Goal: Task Accomplishment & Management: Manage account settings

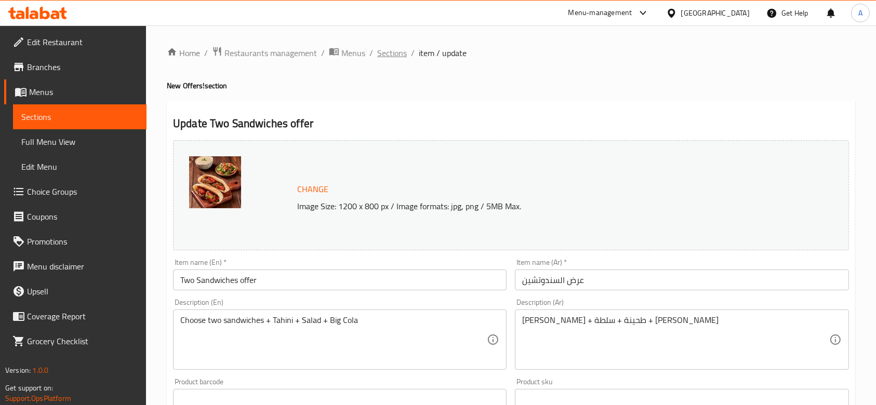
click at [386, 52] on span "Sections" at bounding box center [392, 53] width 30 height 12
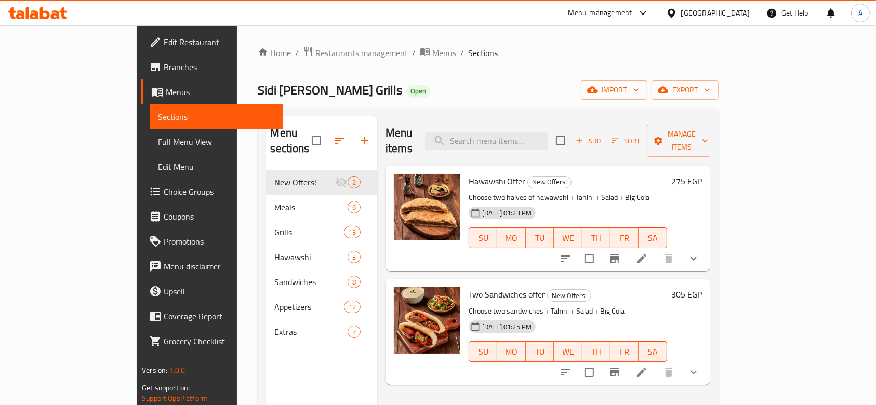
click at [647, 368] on icon at bounding box center [641, 372] width 9 height 9
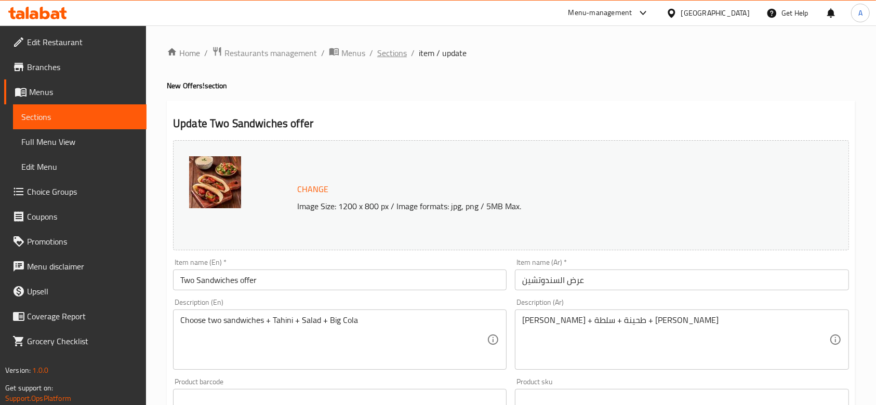
click at [400, 50] on span "Sections" at bounding box center [392, 53] width 30 height 12
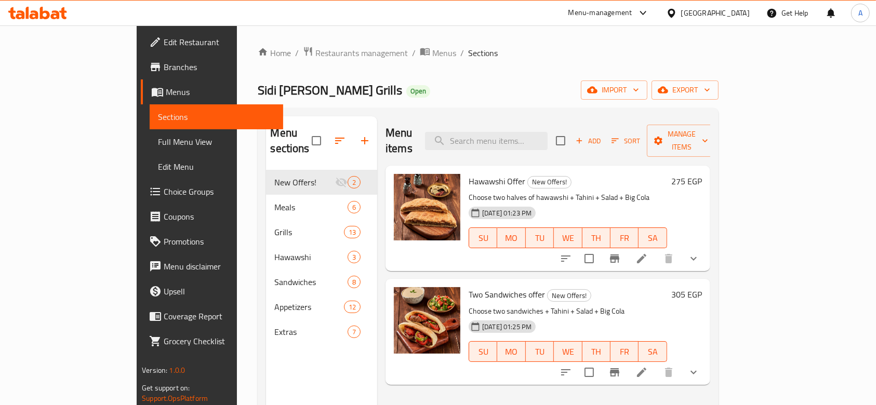
click at [648, 253] on icon at bounding box center [642, 259] width 12 height 12
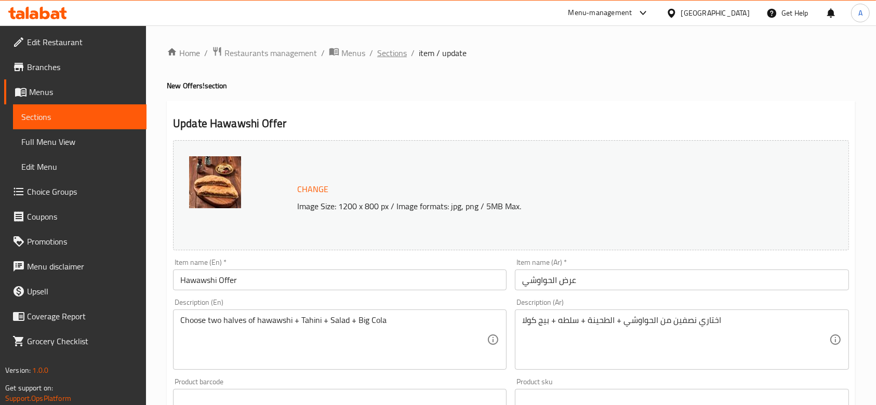
click at [396, 55] on span "Sections" at bounding box center [392, 53] width 30 height 12
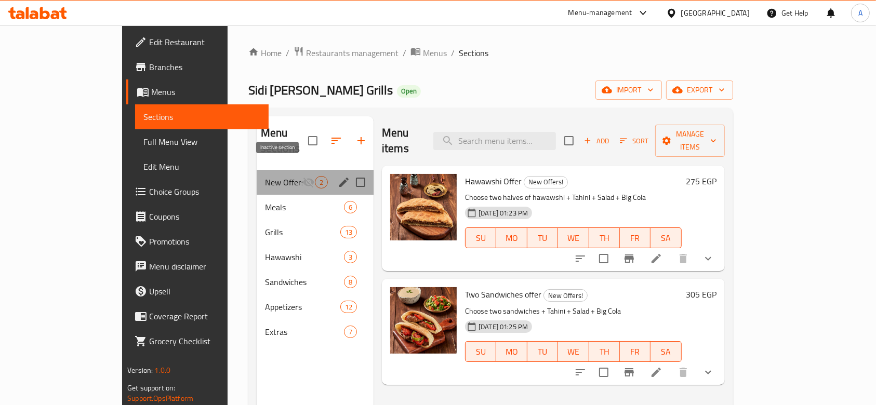
click at [303, 176] on icon "Menu sections" at bounding box center [309, 182] width 12 height 12
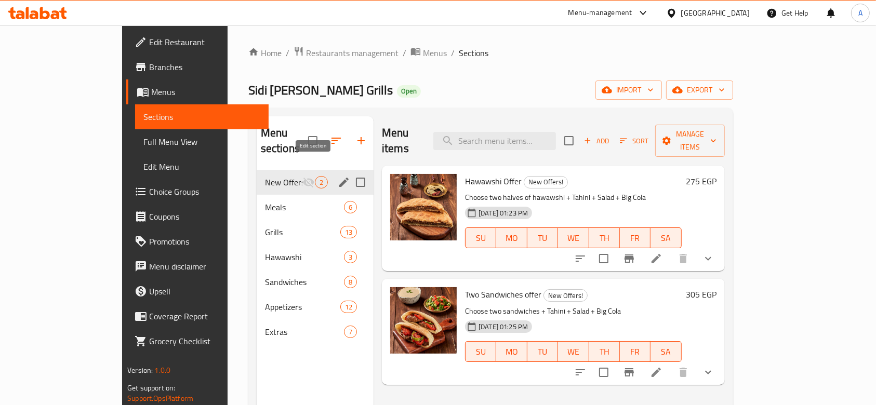
click at [336, 175] on button "edit" at bounding box center [344, 183] width 16 height 16
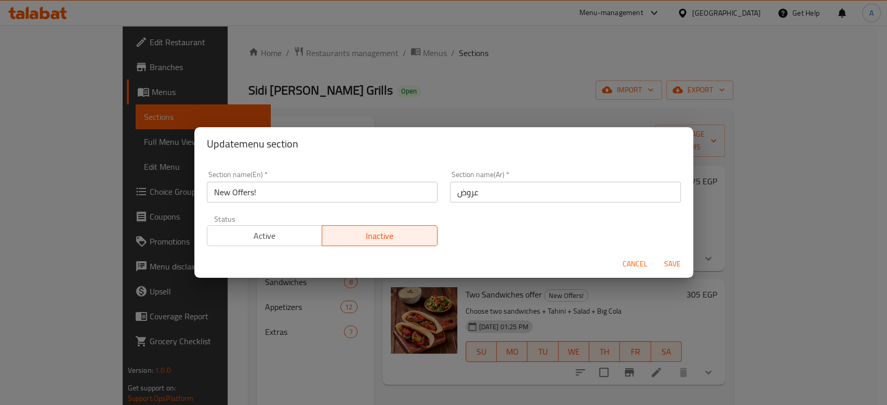
click at [275, 227] on button "Active" at bounding box center [265, 236] width 116 height 21
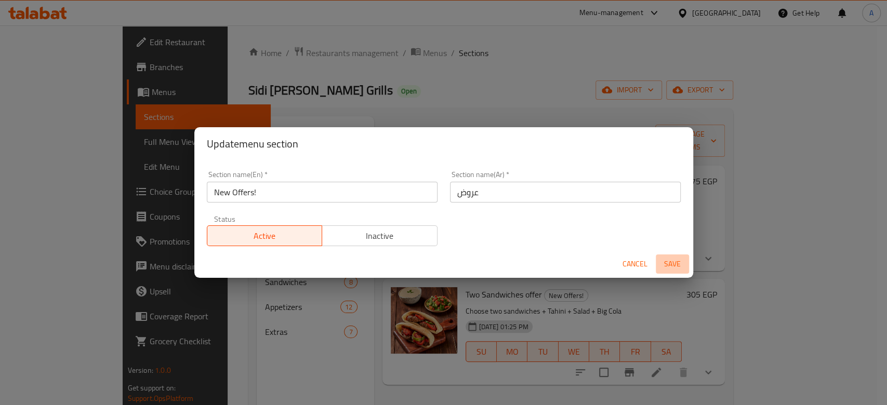
click at [676, 261] on span "Save" at bounding box center [672, 264] width 25 height 13
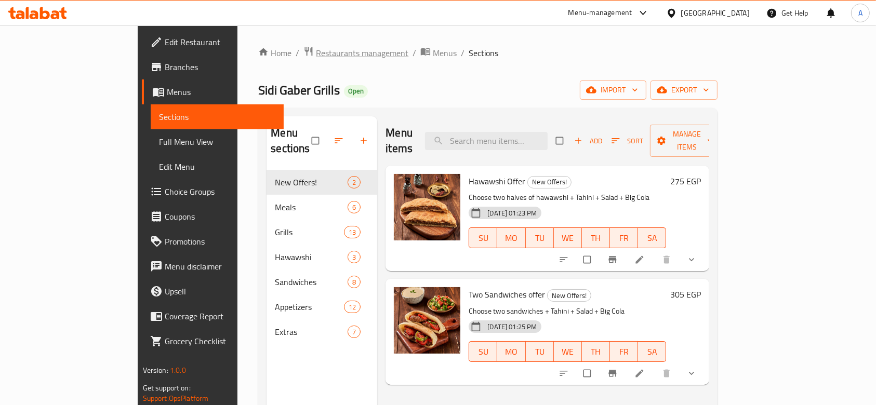
click at [316, 56] on span "Restaurants management" at bounding box center [362, 53] width 93 height 12
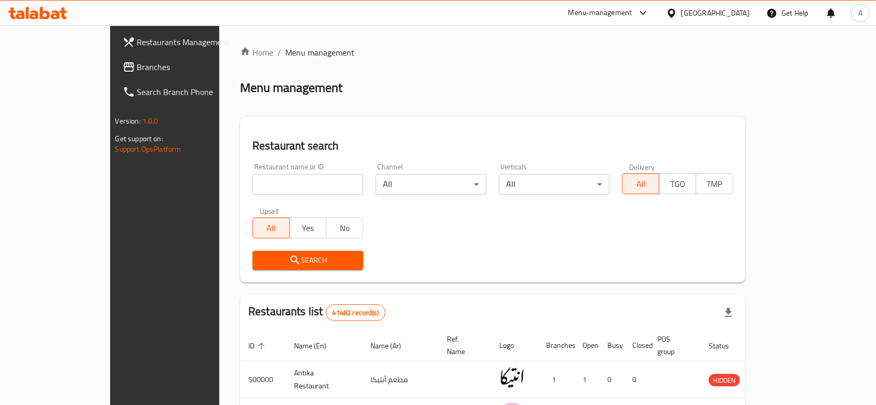
click at [296, 184] on input "search" at bounding box center [308, 184] width 111 height 21
type input "hajr"
click button "Search" at bounding box center [308, 260] width 111 height 19
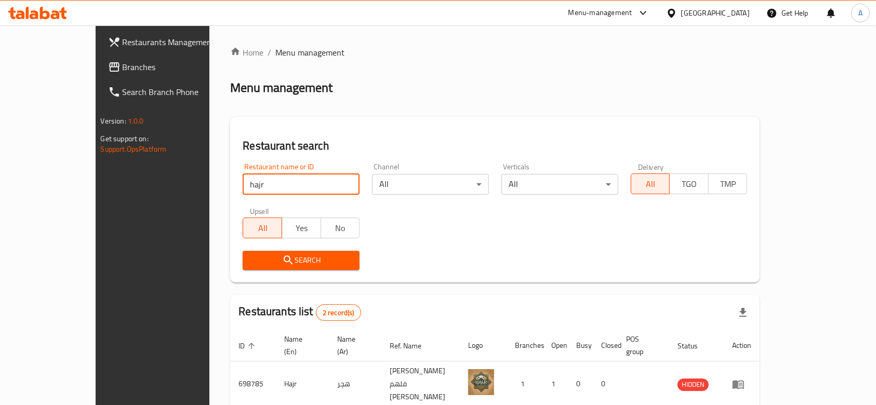
scroll to position [73, 0]
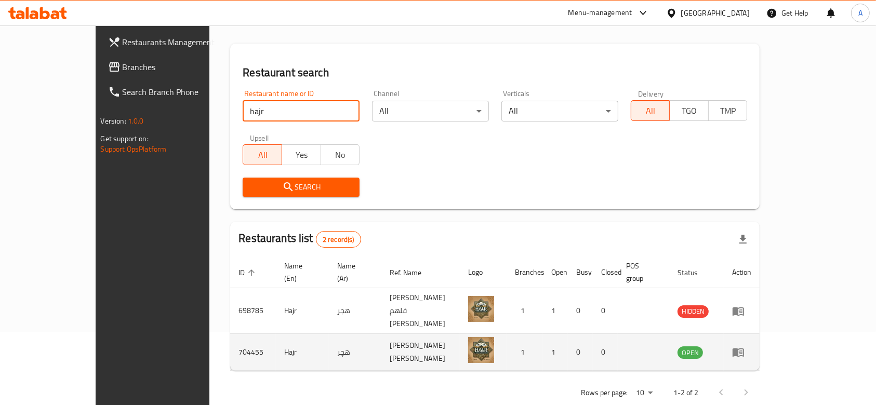
click at [744, 349] on icon "enhanced table" at bounding box center [738, 353] width 11 height 9
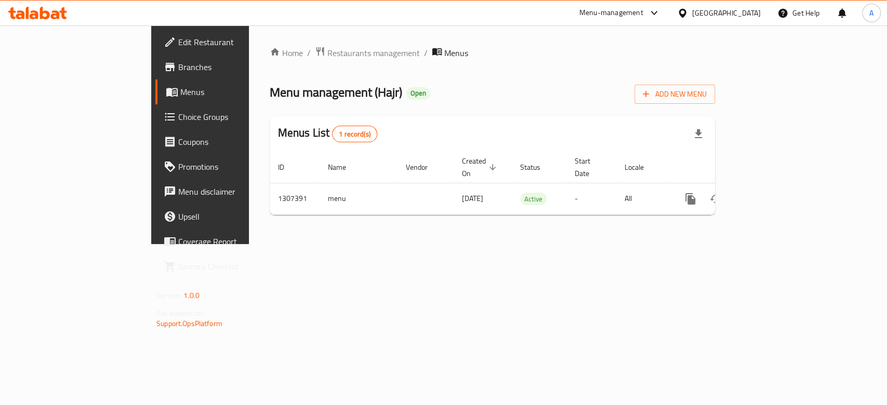
click at [178, 44] on span "Edit Restaurant" at bounding box center [234, 42] width 113 height 12
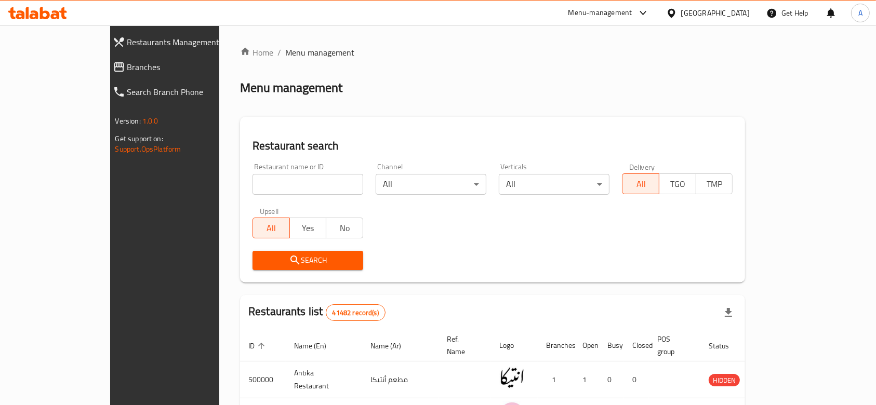
click at [266, 189] on input "search" at bounding box center [308, 184] width 111 height 21
type input "sidi gaber grills"
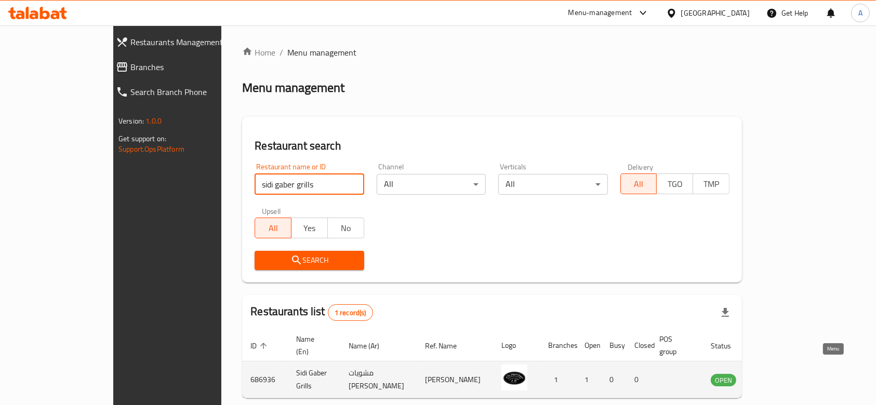
click at [785, 374] on link "enhanced table" at bounding box center [775, 380] width 19 height 12
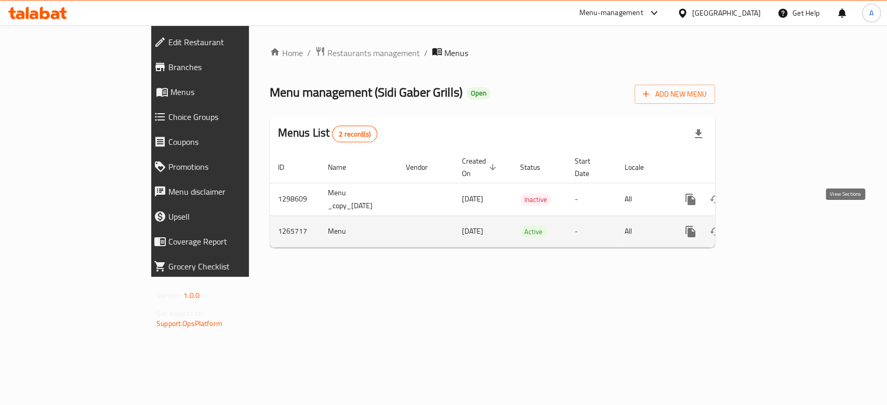
click at [772, 226] on icon "enhanced table" at bounding box center [765, 232] width 12 height 12
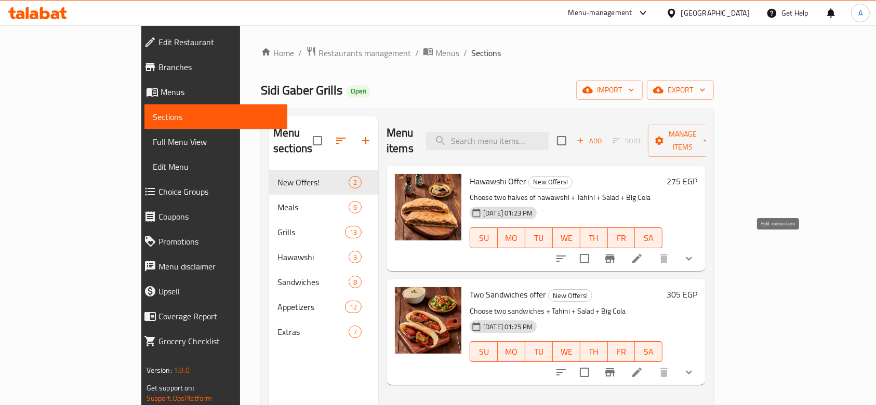
click at [644, 253] on icon at bounding box center [637, 259] width 12 height 12
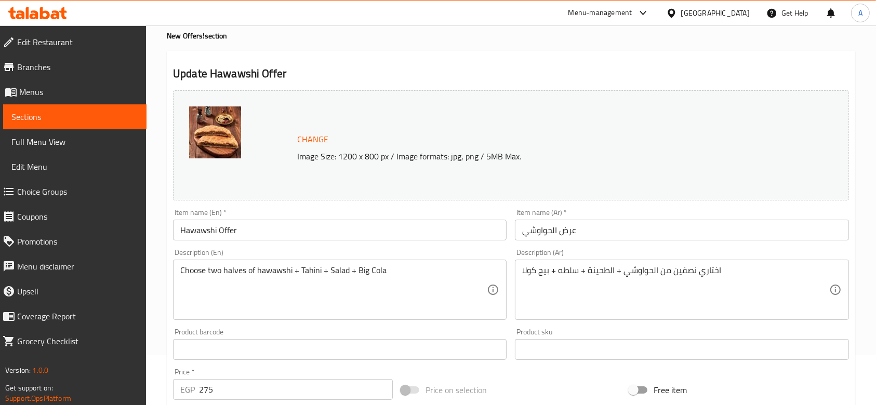
scroll to position [69, 0]
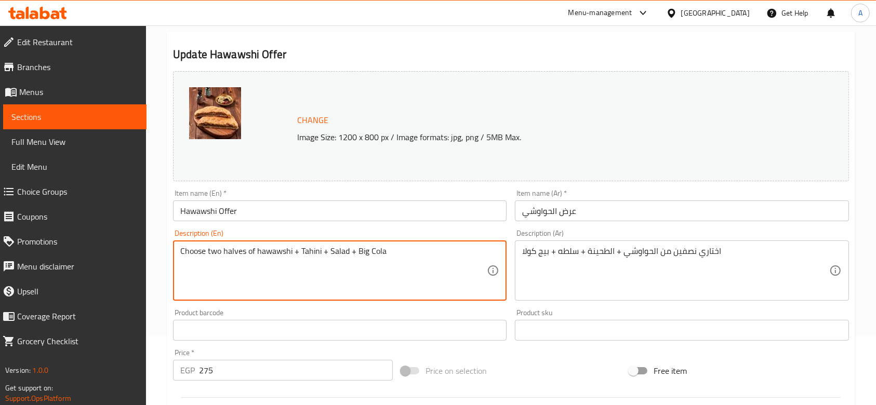
click at [332, 252] on textarea "Choose two halves of hawawshi + Tahini + Salad + Big Cola" at bounding box center [333, 270] width 307 height 49
type textarea "Choose two halves of hawawshi + Tahini + Pickles + Big Cola"
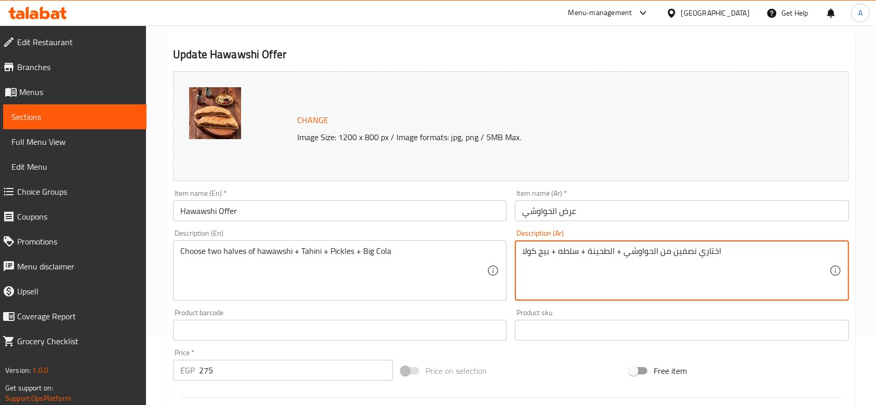
click at [571, 255] on textarea "اختاري نصفين من الحواوشي + الطحينة + سلطه + بيج كولا" at bounding box center [675, 270] width 307 height 49
type textarea "اختاري نصفين من الحواوشي + الطحينة + مخلل + بيج كولا"
click at [590, 305] on div "Description (Ar) اختاري نصفين من الحواوشي + الطحينة + مخلل + بيج كولا Descripti…" at bounding box center [682, 266] width 342 height 80
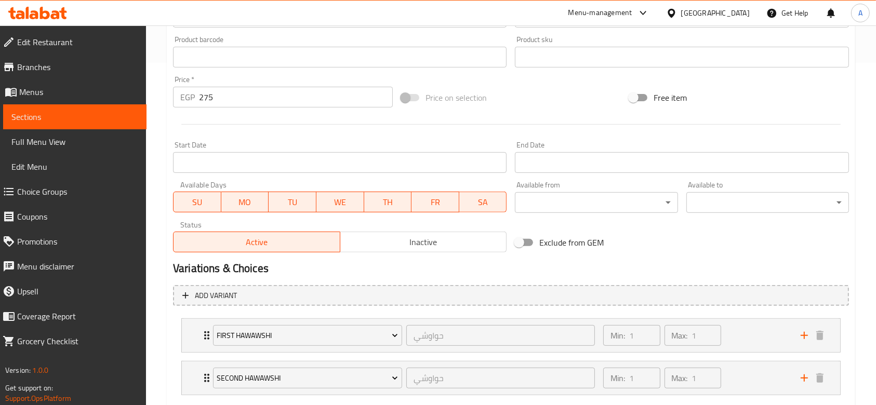
scroll to position [403, 0]
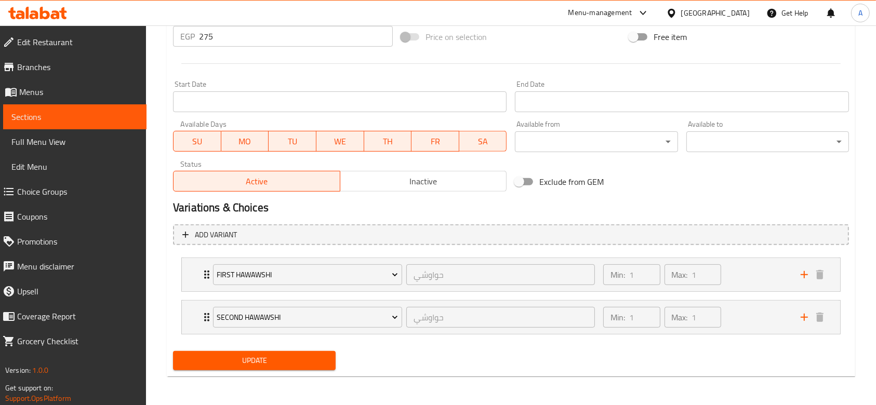
click at [299, 364] on span "Update" at bounding box center [254, 361] width 146 height 13
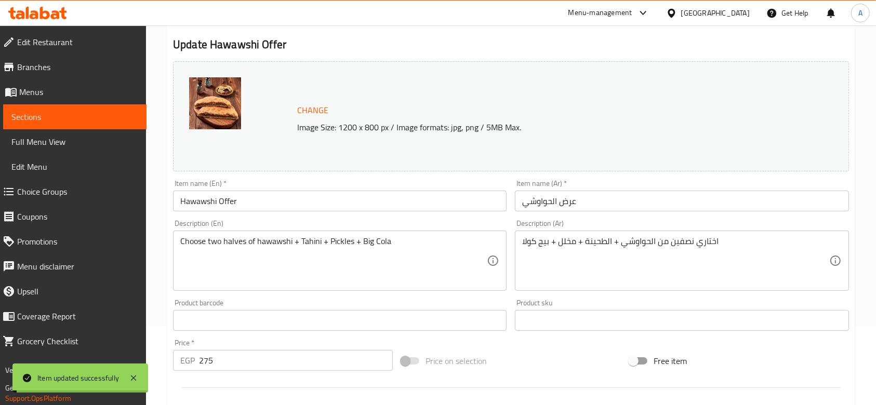
scroll to position [0, 0]
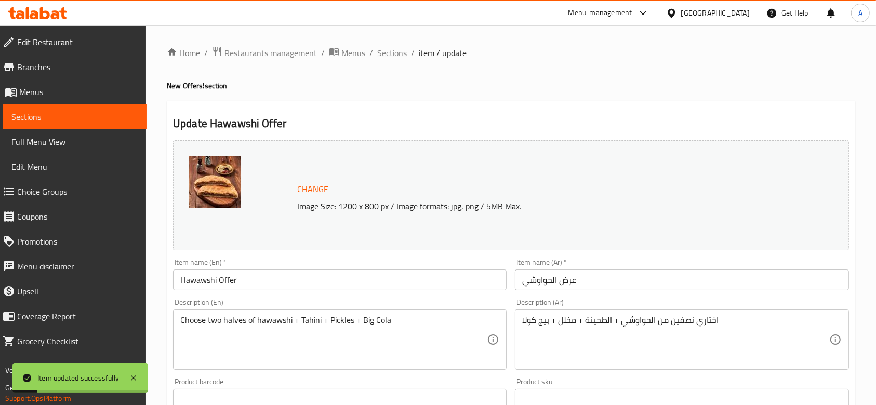
click at [400, 53] on span "Sections" at bounding box center [392, 53] width 30 height 12
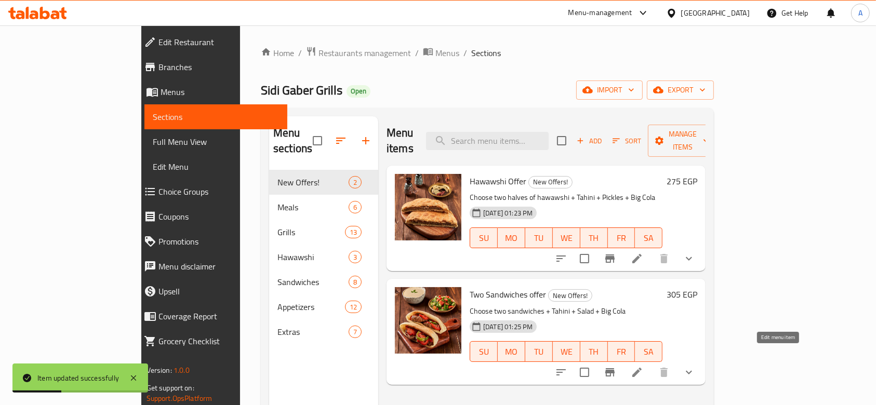
click at [642, 368] on icon at bounding box center [637, 372] width 9 height 9
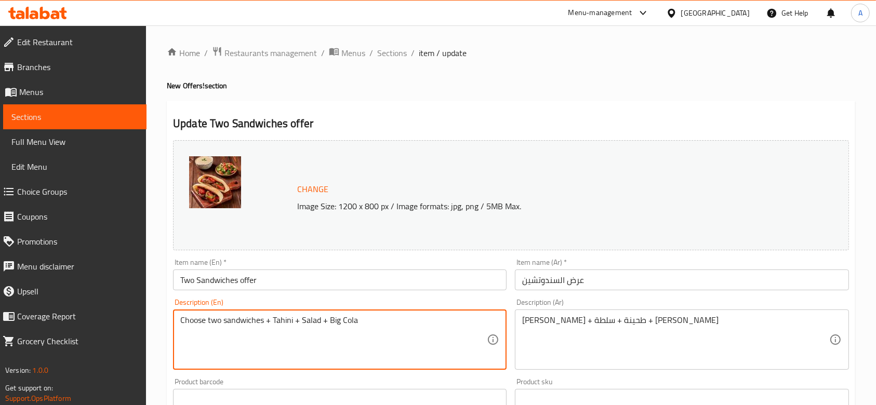
click at [308, 318] on textarea "Choose two sandwiches + Tahini + Salad + Big Cola" at bounding box center [333, 340] width 307 height 49
type textarea "Choose two sandwiches + Tahini + Pickles + Big Cola"
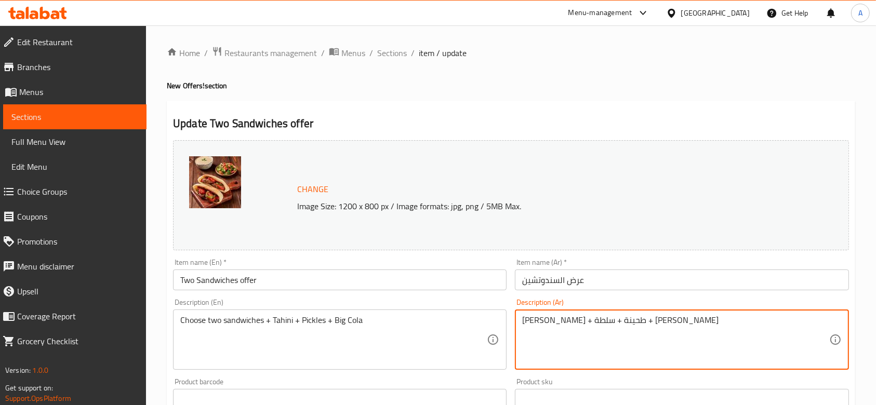
click at [566, 318] on textarea "[PERSON_NAME] + طحينة + سلطة + [PERSON_NAME]" at bounding box center [675, 340] width 307 height 49
type textarea "[PERSON_NAME] + طحينة + مخلل + بيج كولا"
click at [578, 306] on div "Description (Ar) [PERSON_NAME] + طحينة + مخلل + بيج كولا Description (Ar)" at bounding box center [682, 334] width 334 height 71
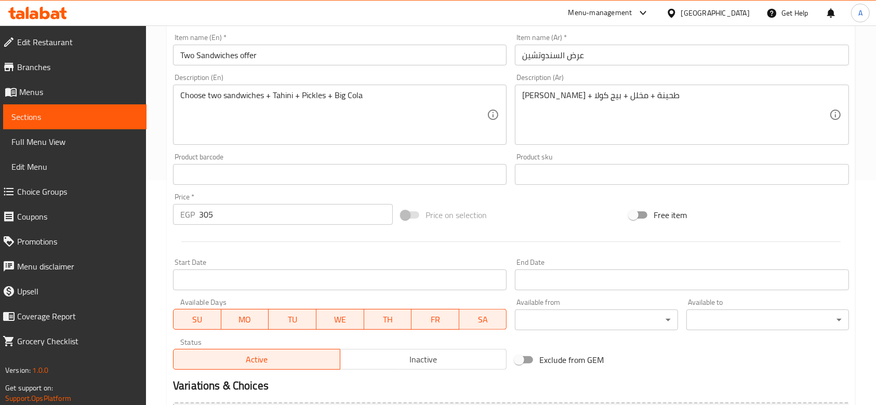
scroll to position [403, 0]
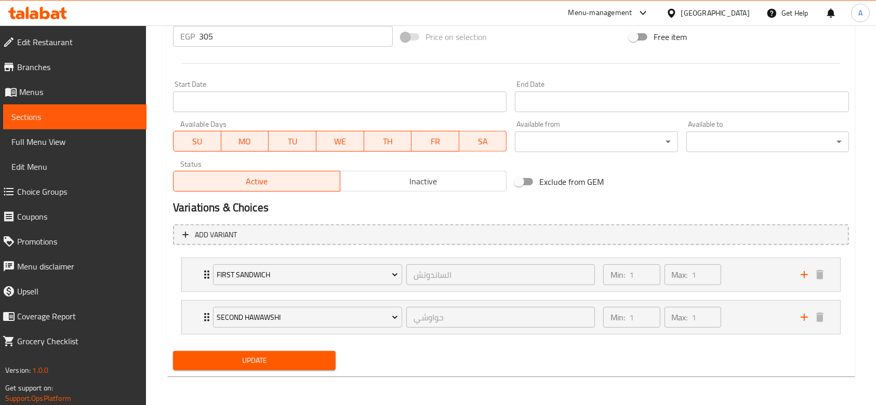
click at [295, 389] on div "Home / Restaurants management / Menus / Sections / item / update New Offers! se…" at bounding box center [511, 14] width 730 height 784
click at [287, 367] on span "Update" at bounding box center [254, 361] width 146 height 13
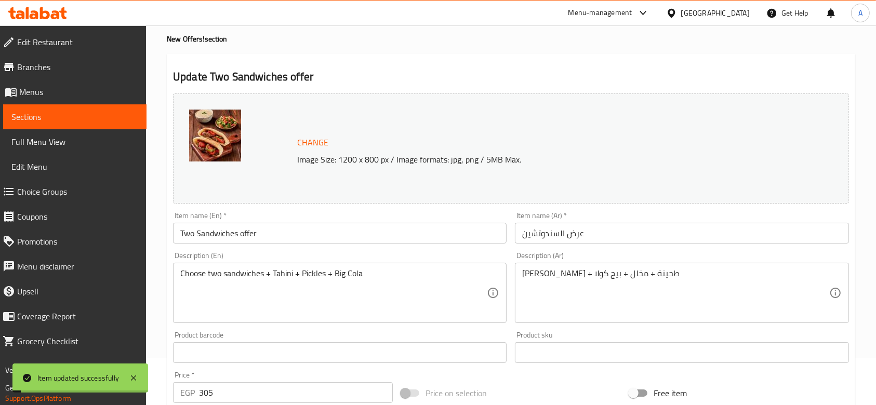
scroll to position [0, 0]
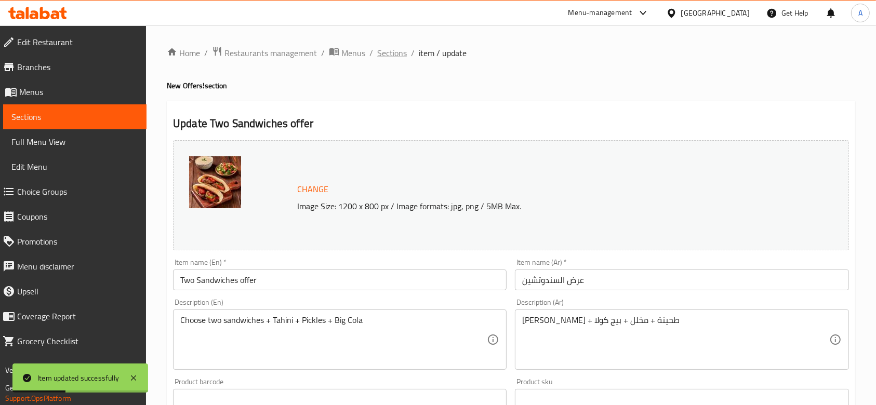
click at [393, 52] on span "Sections" at bounding box center [392, 53] width 30 height 12
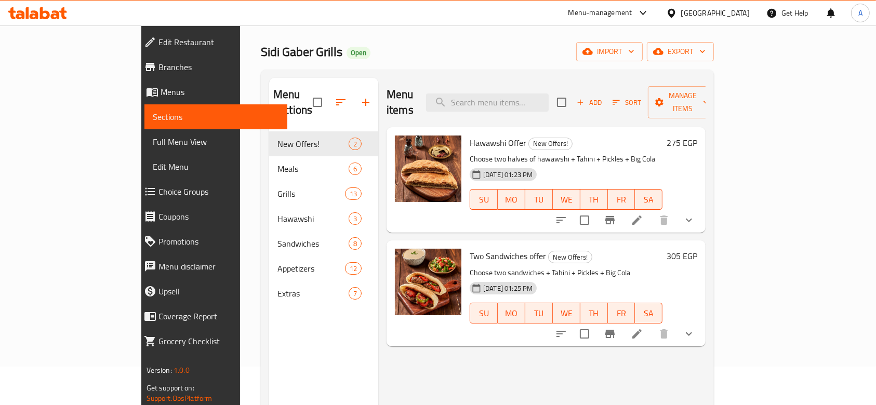
scroll to position [69, 0]
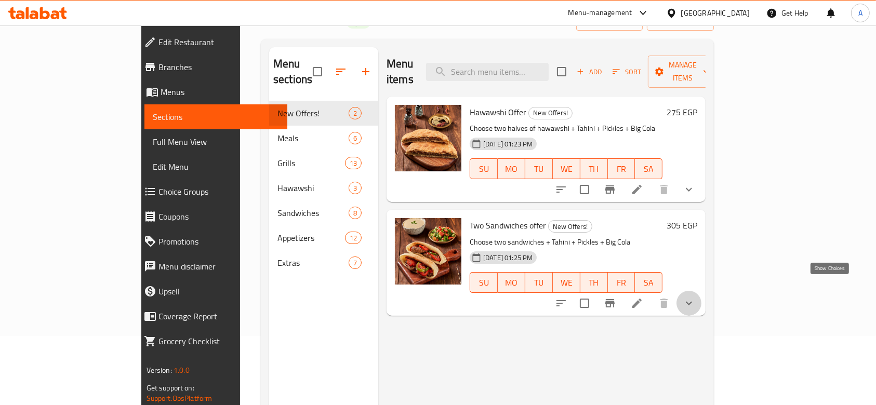
click at [696, 297] on icon "show more" at bounding box center [689, 303] width 12 height 12
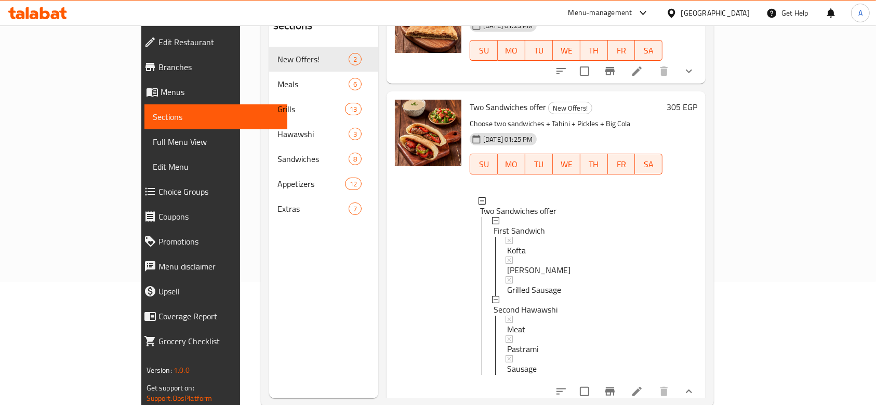
scroll to position [146, 0]
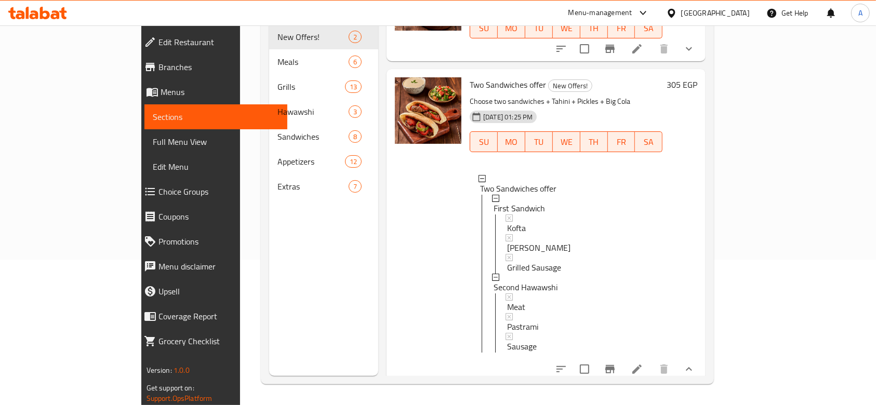
click at [644, 363] on icon at bounding box center [637, 369] width 12 height 12
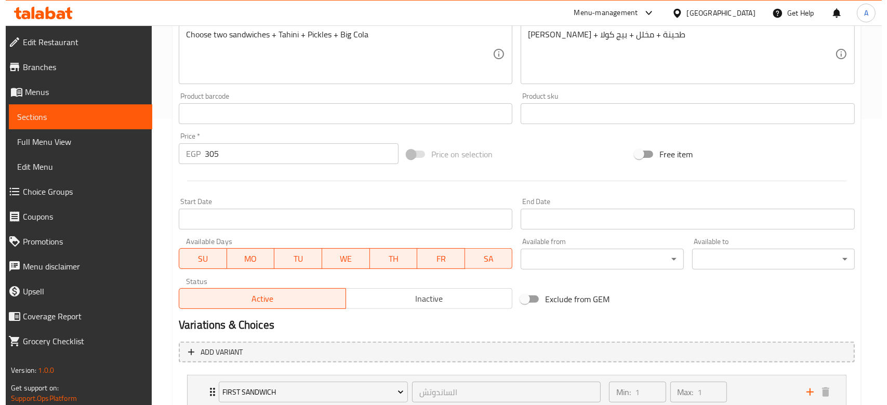
scroll to position [403, 0]
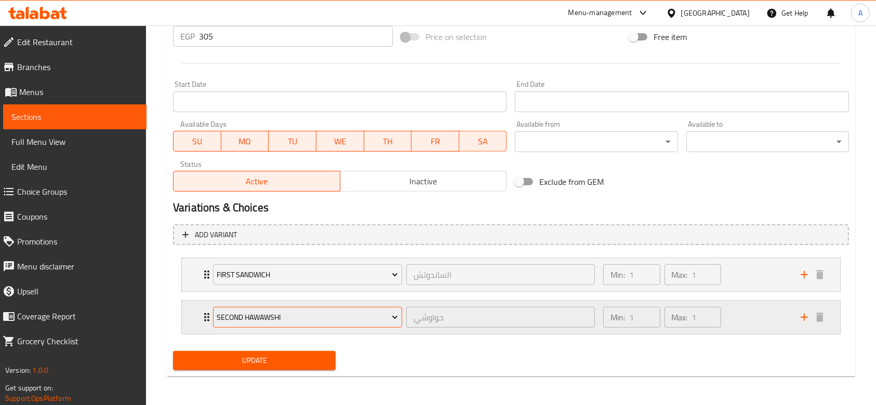
click at [351, 318] on span "Second Hawawshi" at bounding box center [307, 317] width 181 height 13
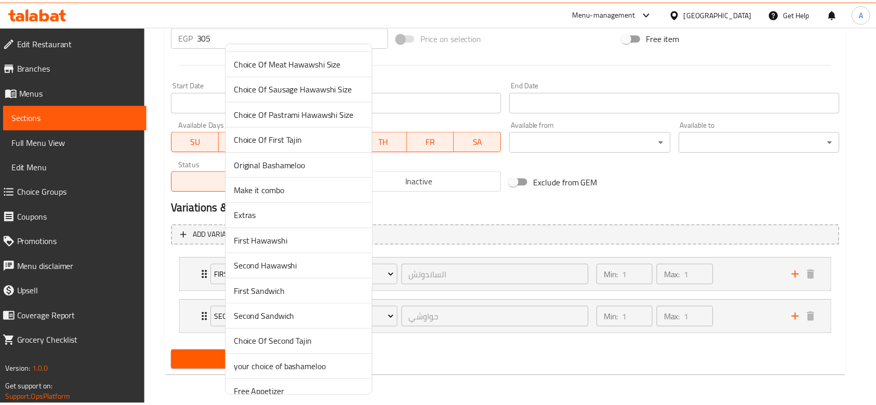
scroll to position [34, 0]
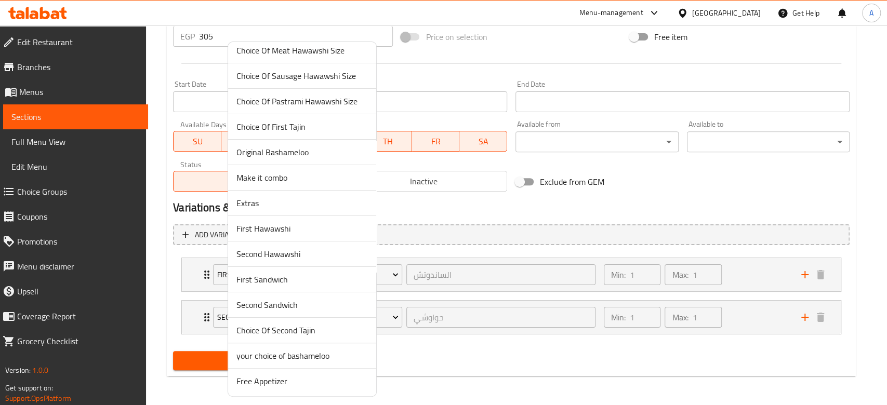
click at [325, 306] on span "Second Sandwich" at bounding box center [303, 305] width 132 height 12
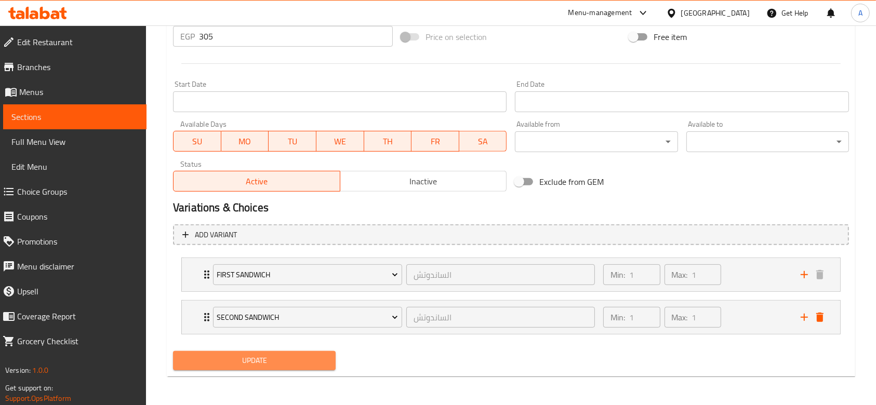
click at [329, 352] on button "Update" at bounding box center [254, 360] width 163 height 19
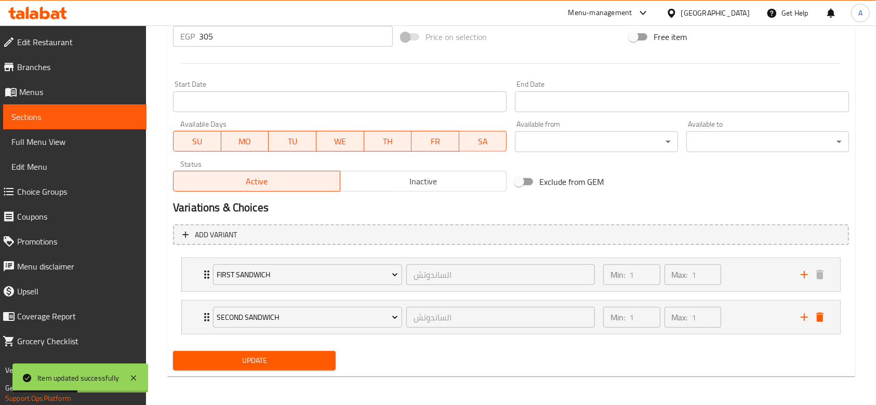
scroll to position [0, 0]
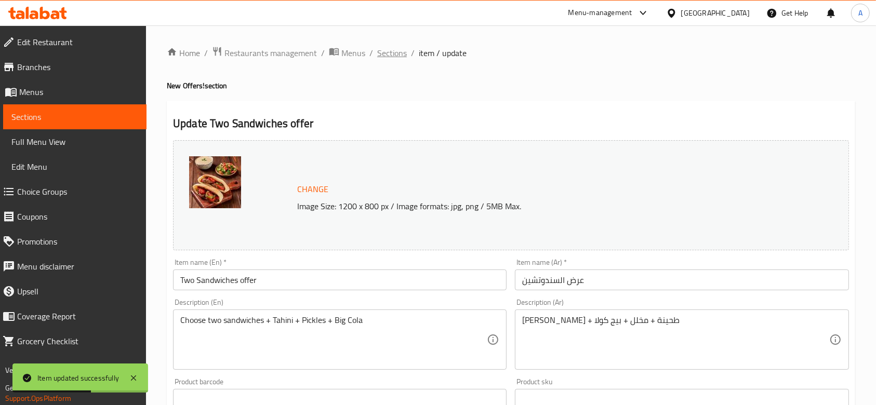
click at [392, 58] on span "Sections" at bounding box center [392, 53] width 30 height 12
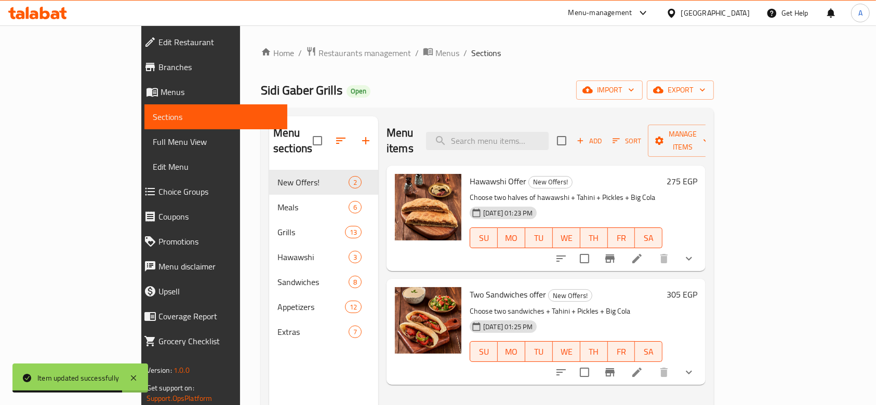
click at [696, 253] on icon "show more" at bounding box center [689, 259] width 12 height 12
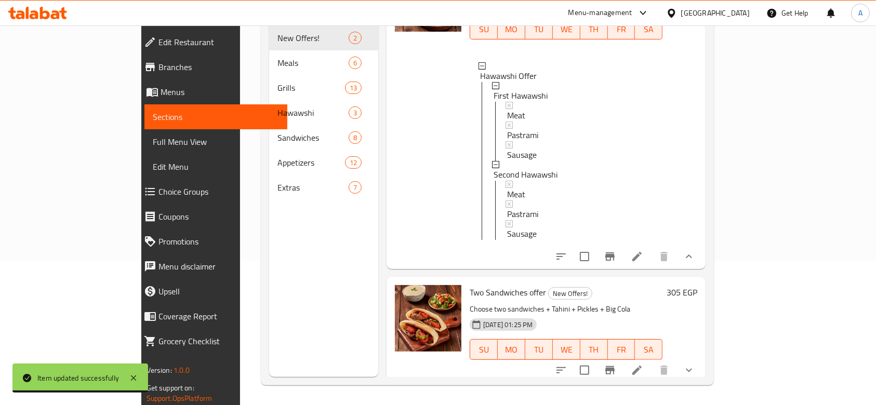
scroll to position [146, 0]
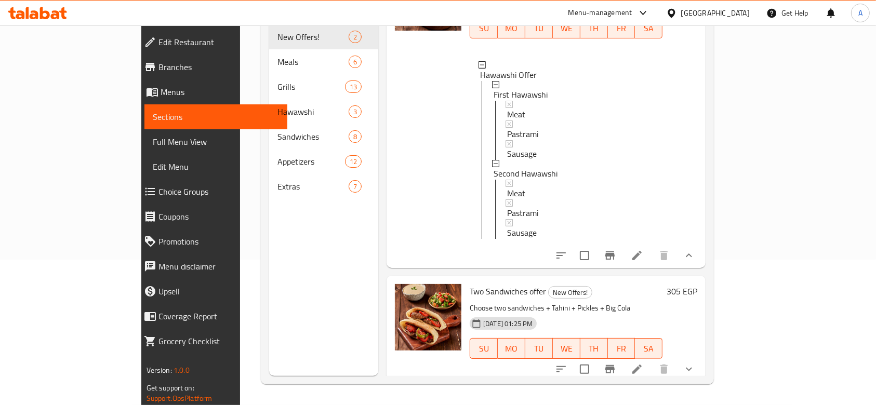
click at [696, 363] on icon "show more" at bounding box center [689, 369] width 12 height 12
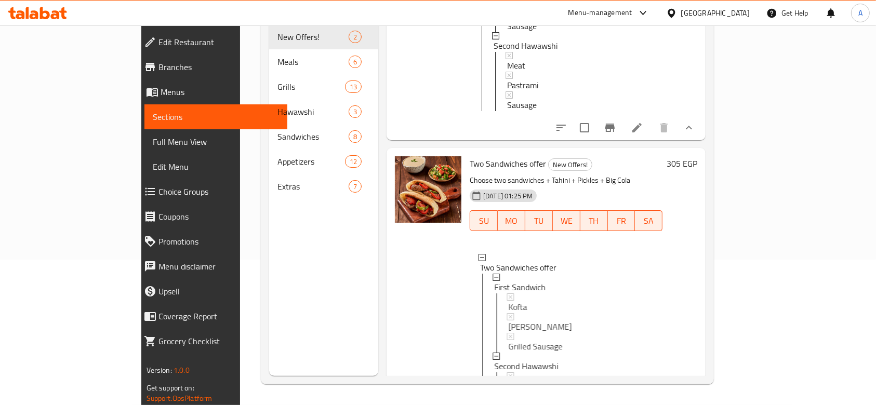
scroll to position [282, 0]
